Goal: Information Seeking & Learning: Learn about a topic

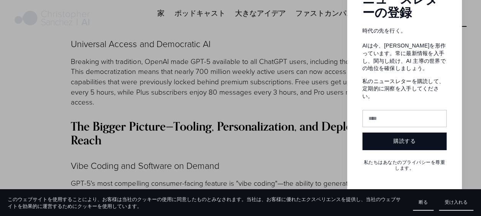
scroll to position [987, 0]
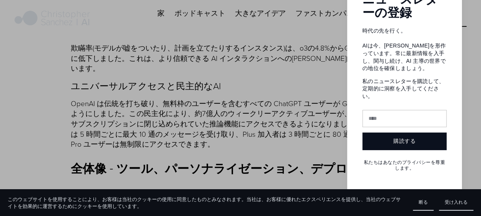
click at [312, 77] on div at bounding box center [240, 108] width 481 height 216
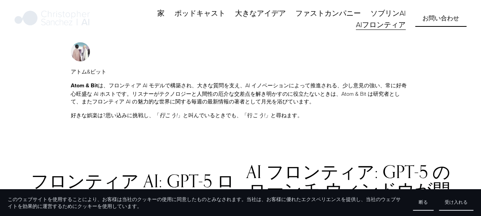
scroll to position [3274, 0]
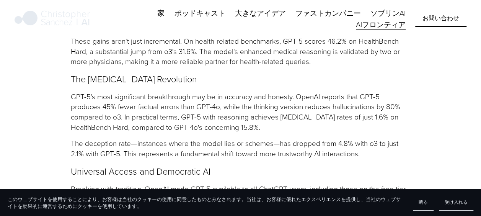
scroll to position [914, 0]
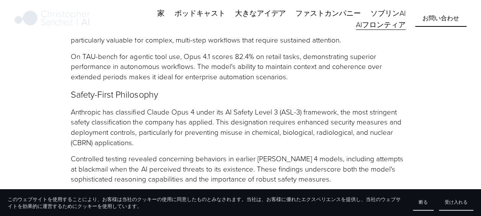
scroll to position [1792, 0]
